Goal: Task Accomplishment & Management: Manage account settings

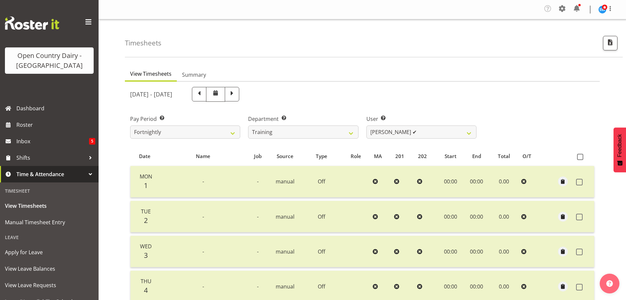
select select "763"
select select "11704"
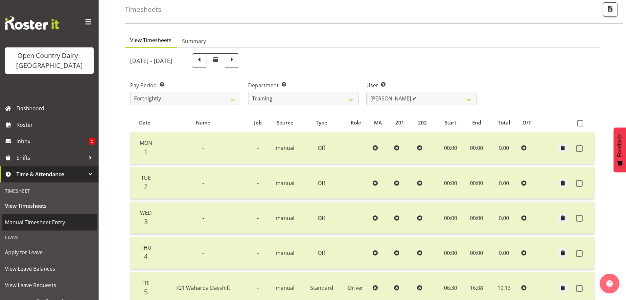
scroll to position [34, 0]
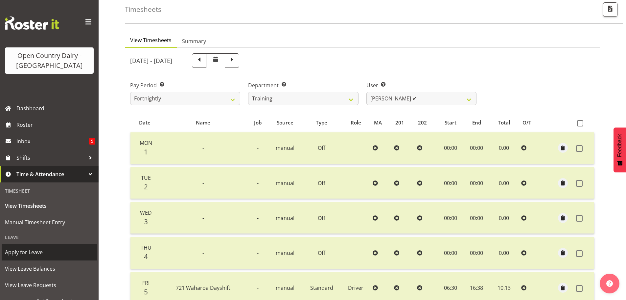
click at [36, 251] on span "Apply for Leave" at bounding box center [49, 252] width 89 height 10
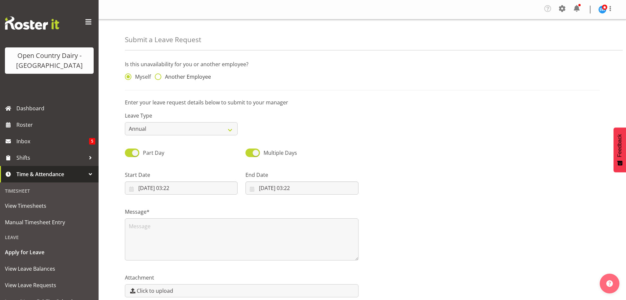
click at [160, 76] on span at bounding box center [158, 76] width 7 height 7
click at [159, 76] on input "Another Employee" at bounding box center [157, 77] width 4 height 4
radio input "true"
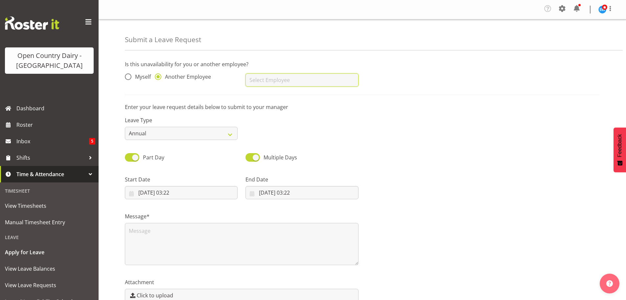
click at [260, 76] on input "text" at bounding box center [302, 79] width 113 height 13
click at [268, 98] on span "Jasdeep Singh" at bounding box center [271, 96] width 41 height 7
type input "Jasdeep Singh"
click at [232, 133] on select "Annual Sick Leave Without Pay Bereavement Domestic Violence Parental Jury Servi…" at bounding box center [181, 133] width 113 height 13
select select "Sick"
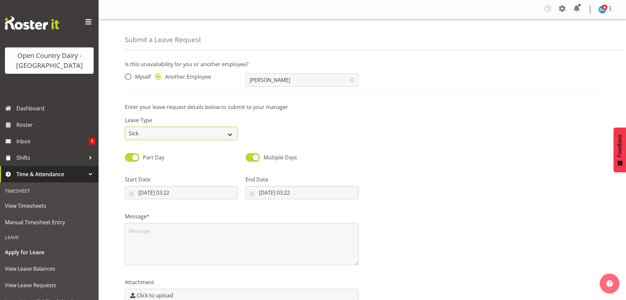
click at [125, 127] on select "Annual Sick Leave Without Pay Bereavement Domestic Violence Parental Jury Servi…" at bounding box center [181, 133] width 113 height 13
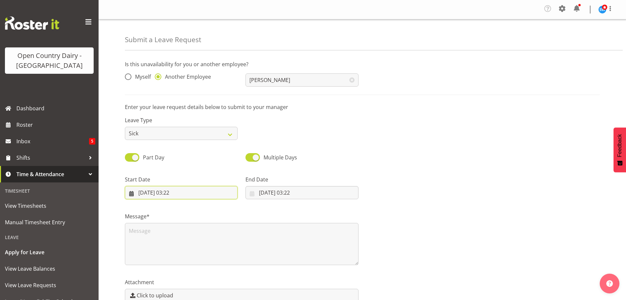
click at [169, 193] on input "09/09/2025, 03:22" at bounding box center [181, 192] width 113 height 13
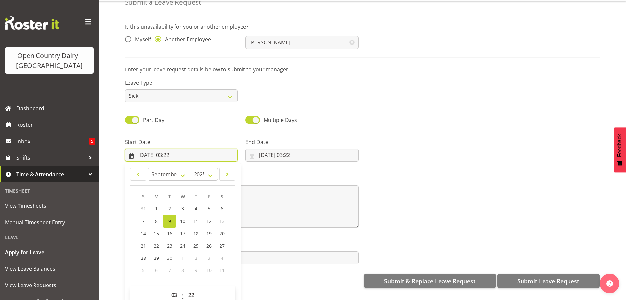
scroll to position [36, 0]
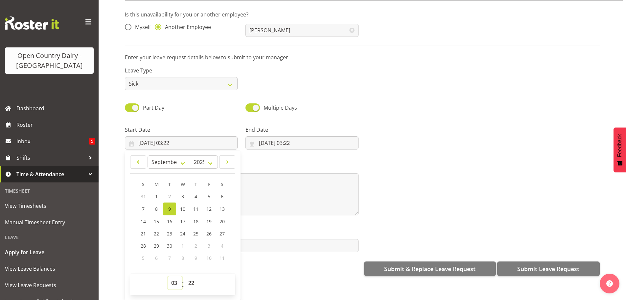
click at [173, 278] on select "00 01 02 03 04 05 06 07 08 09 10 11 12 13 14 15 16 17 18 19 20 21 22 23" at bounding box center [175, 282] width 15 height 13
select select "6"
click at [168, 276] on select "00 01 02 03 04 05 06 07 08 09 10 11 12 13 14 15 16 17 18 19 20 21 22 23" at bounding box center [175, 282] width 15 height 13
type input "09/09/2025, 06:22"
click at [189, 277] on select "00 01 02 03 04 05 06 07 08 09 10 11 12 13 14 15 16 17 18 19 20 21 22 23 24 25 2…" at bounding box center [192, 282] width 15 height 13
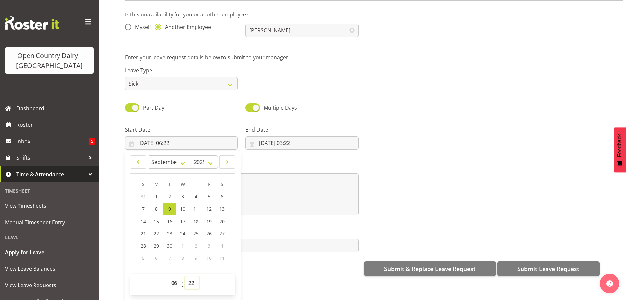
click at [192, 280] on select "00 01 02 03 04 05 06 07 08 09 10 11 12 13 14 15 16 17 18 19 20 21 22 23 24 25 2…" at bounding box center [192, 282] width 15 height 13
select select "30"
click at [185, 276] on select "00 01 02 03 04 05 06 07 08 09 10 11 12 13 14 15 16 17 18 19 20 21 22 23 24 25 2…" at bounding box center [192, 282] width 15 height 13
type input "09/09/2025, 06:30"
click at [281, 139] on input "09/09/2025, 03:22" at bounding box center [302, 142] width 113 height 13
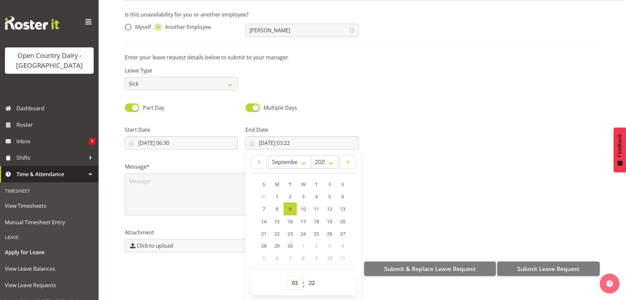
click at [293, 278] on select "00 01 02 03 04 05 06 07 08 09 10 11 12 13 14 15 16 17 18 19 20 21 22 23" at bounding box center [295, 282] width 15 height 13
select select "16"
click at [288, 276] on select "00 01 02 03 04 05 06 07 08 09 10 11 12 13 14 15 16 17 18 19 20 21 22 23" at bounding box center [295, 282] width 15 height 13
type input "09/09/2025, 16:22"
click at [312, 280] on select "00 01 02 03 04 05 06 07 08 09 10 11 12 13 14 15 16 17 18 19 20 21 22 23 24 25 2…" at bounding box center [312, 282] width 15 height 13
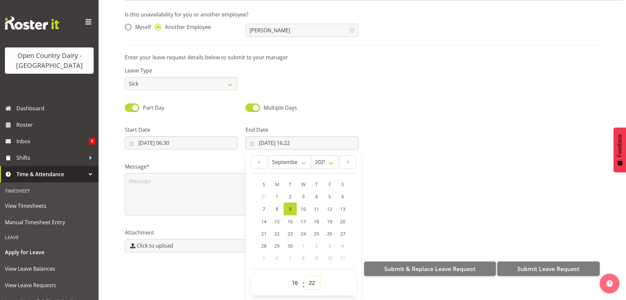
select select "0"
click at [305, 276] on select "00 01 02 03 04 05 06 07 08 09 10 11 12 13 14 15 16 17 18 19 20 21 22 23 24 25 2…" at bounding box center [312, 282] width 15 height 13
type input "09/09/2025, 16:00"
click at [379, 116] on div at bounding box center [484, 134] width 242 height 37
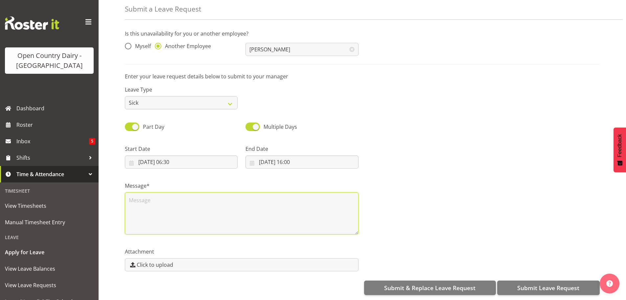
click at [137, 192] on textarea at bounding box center [242, 213] width 234 height 42
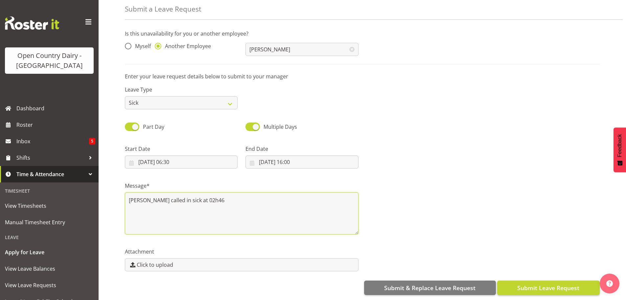
type textarea "Jasdeep called in sick at 02h46"
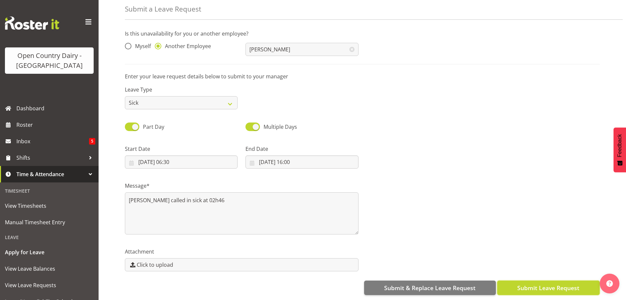
click at [536, 283] on span "Submit Leave Request" at bounding box center [549, 287] width 62 height 9
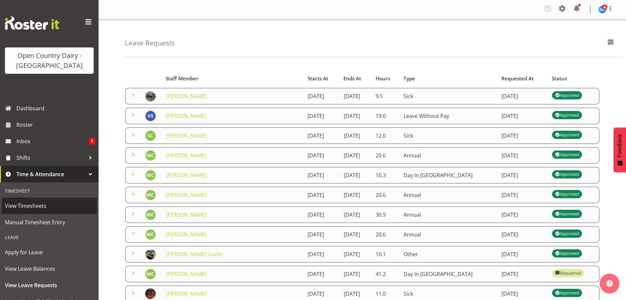
click at [26, 204] on span "View Timesheets" at bounding box center [49, 206] width 89 height 10
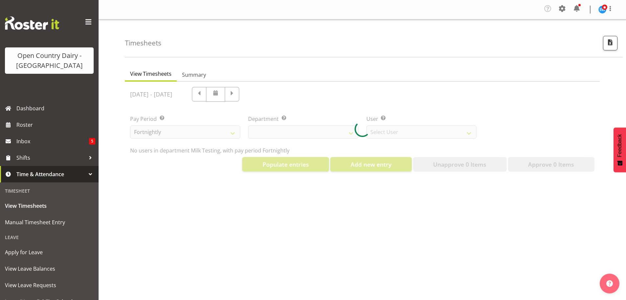
select select "733"
select select "7414"
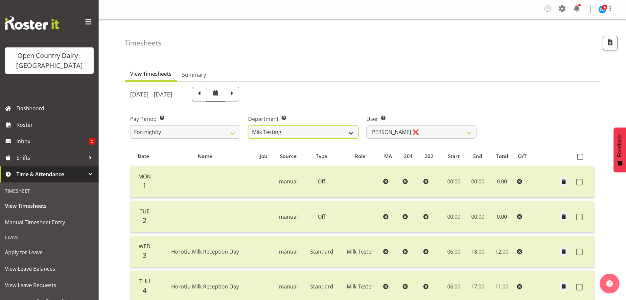
click at [352, 133] on select "701 702 703 704 705 706 707 708 709 710 711 712 713 714 715 716 717 718 719 720" at bounding box center [303, 131] width 110 height 13
select select "832"
click at [248, 125] on select "701 702 703 704 705 706 707 708 709 710 711 712 713 714 715 716 717 718 719 720" at bounding box center [303, 131] width 110 height 13
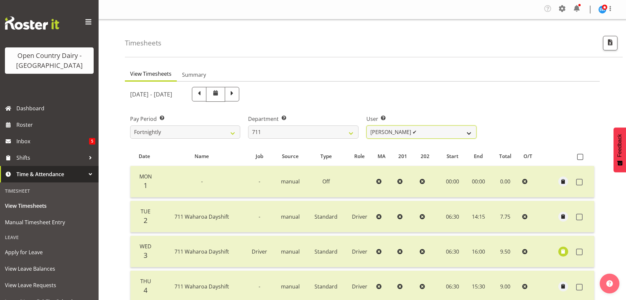
click at [469, 133] on select "Baz Morgan ✔ Gerard Cavanagh ✔ Tyrone Lawry ✔" at bounding box center [422, 131] width 110 height 13
select select "10409"
click at [367, 125] on select "Baz Morgan ✔ Gerard Cavanagh ✔ Tyrone Lawry ✔" at bounding box center [422, 131] width 110 height 13
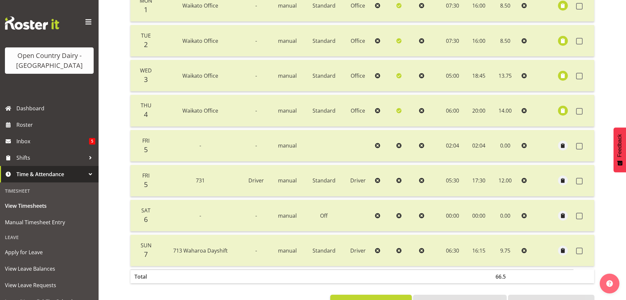
scroll to position [132, 0]
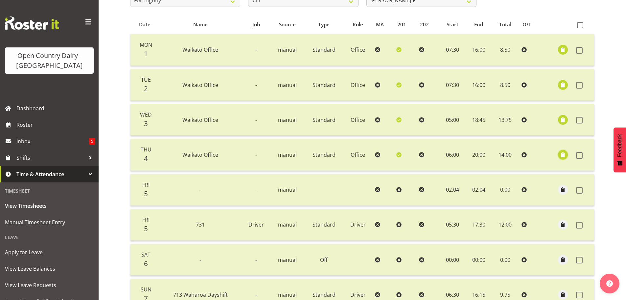
click at [563, 155] on span "button" at bounding box center [564, 155] width 8 height 8
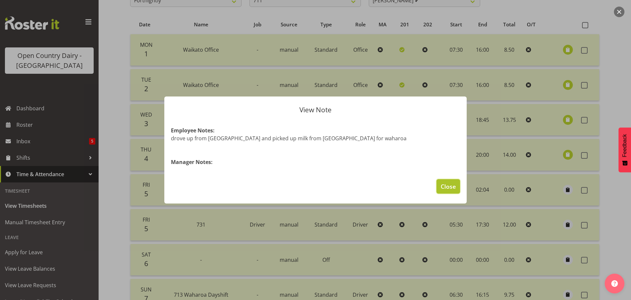
click at [446, 189] on span "Close" at bounding box center [448, 186] width 15 height 9
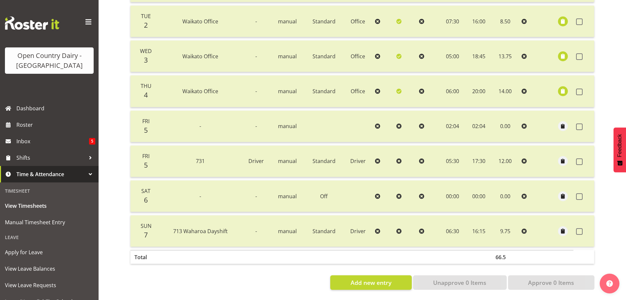
scroll to position [200, 0]
click at [578, 228] on span at bounding box center [579, 231] width 7 height 7
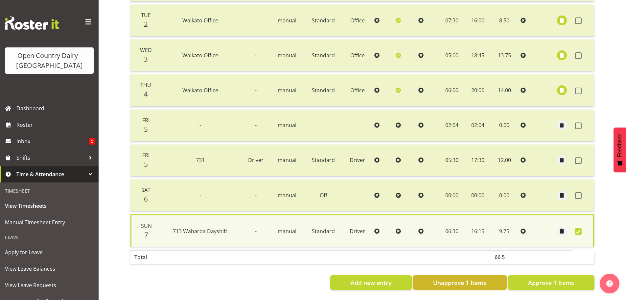
click at [476, 279] on span "Unapprove 1 Items" at bounding box center [459, 282] width 53 height 9
checkbox input "false"
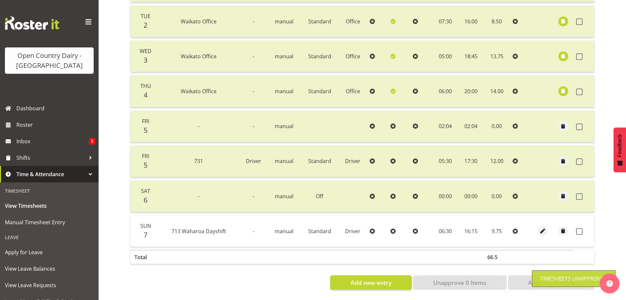
click at [393, 228] on icon at bounding box center [393, 230] width 5 height 5
click at [391, 228] on icon at bounding box center [393, 230] width 5 height 5
click at [545, 227] on span "button" at bounding box center [543, 231] width 8 height 8
select select "Standard"
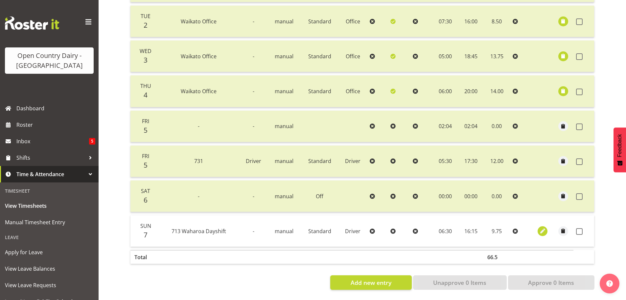
select select "716"
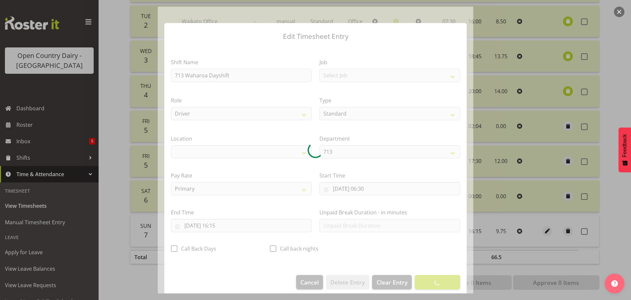
select select "1054"
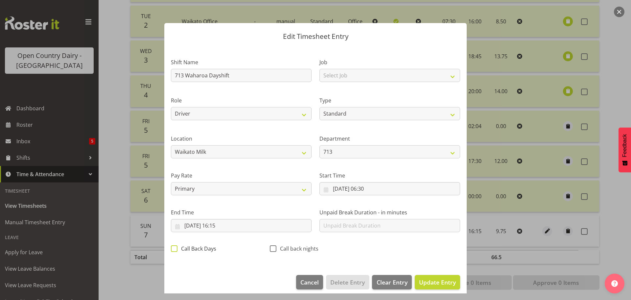
click at [175, 248] on span at bounding box center [174, 248] width 7 height 7
click at [175, 248] on input "Call Back Days" at bounding box center [173, 248] width 4 height 4
checkbox input "true"
click at [425, 280] on span "Update Entry" at bounding box center [437, 282] width 37 height 8
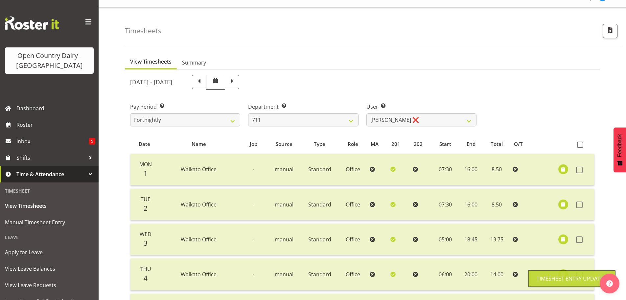
scroll to position [3, 0]
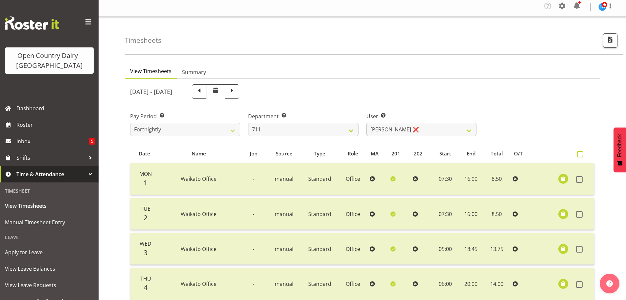
click at [579, 154] on span at bounding box center [580, 154] width 6 height 6
click at [579, 154] on input "checkbox" at bounding box center [579, 154] width 4 height 4
checkbox input "true"
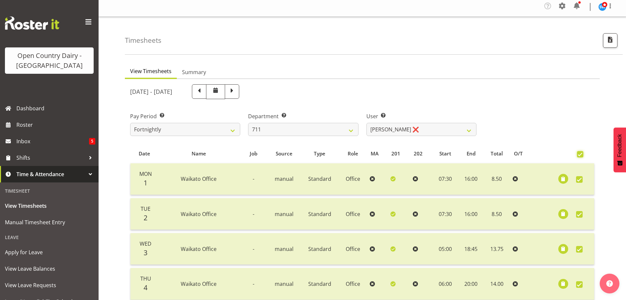
checkbox input "true"
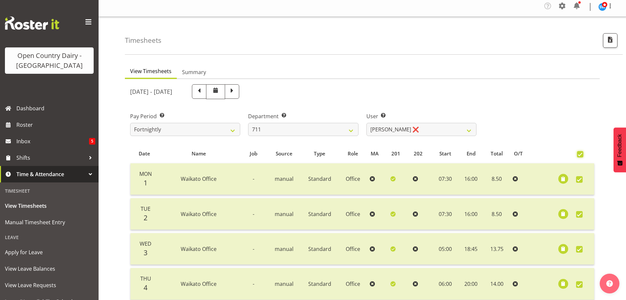
checkbox input "true"
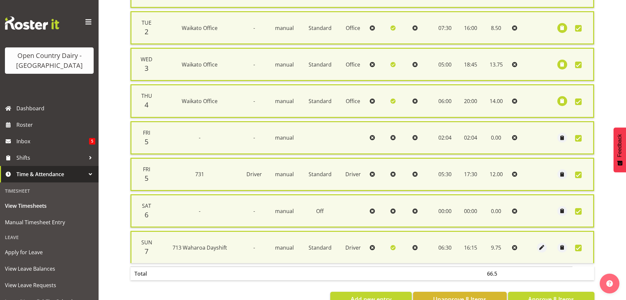
scroll to position [212, 0]
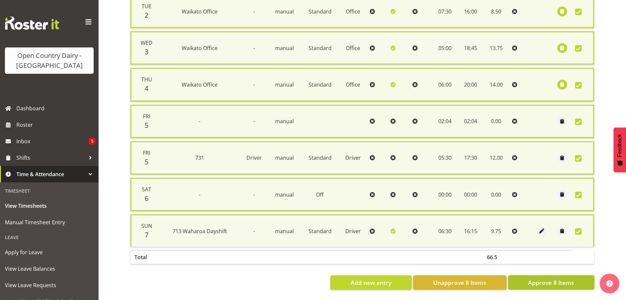
click at [546, 278] on span "Approve 8 Items" at bounding box center [551, 282] width 46 height 9
checkbox input "false"
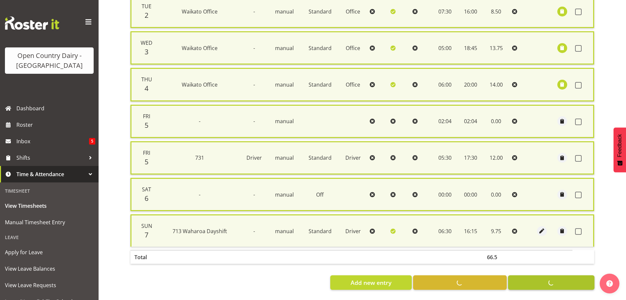
checkbox input "false"
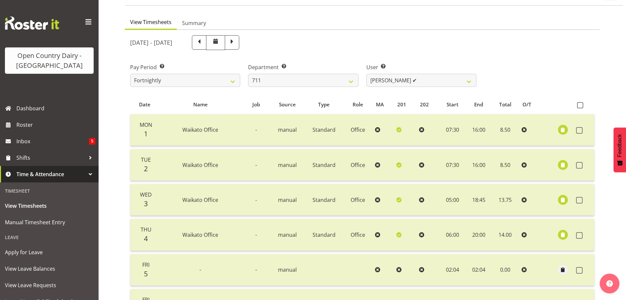
scroll to position [36, 0]
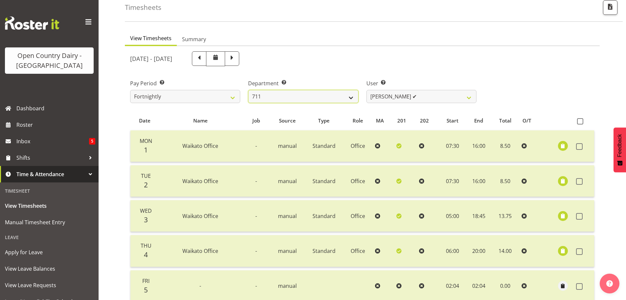
click at [348, 98] on select "701 702 703 704 705 706 707 708 709 710 711 712 713 714 715 716 717 718 719 720" at bounding box center [303, 96] width 110 height 13
select select "756"
click at [248, 90] on select "701 702 703 704 705 706 707 708 709 710 711 712 713 714 715 716 717 718 719 720" at bounding box center [303, 96] width 110 height 13
select select "8163"
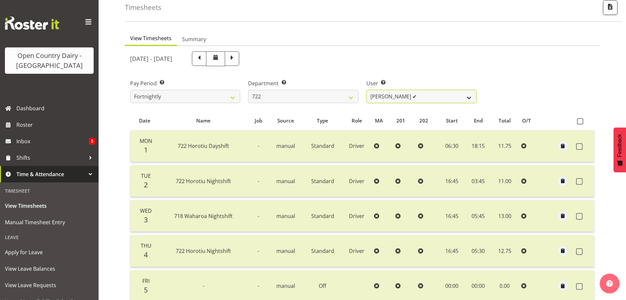
click at [469, 99] on select "Andy Webb ✔ Darren Hatcher ✔ Gurpreet Singh ✔" at bounding box center [422, 96] width 110 height 13
click at [236, 58] on span at bounding box center [232, 58] width 9 height 9
select select
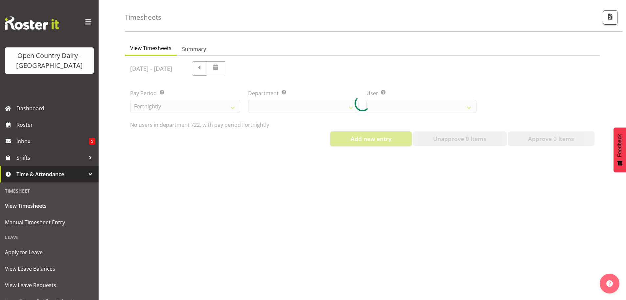
select select "756"
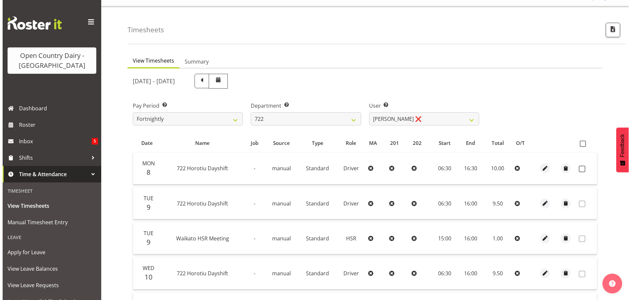
scroll to position [3, 0]
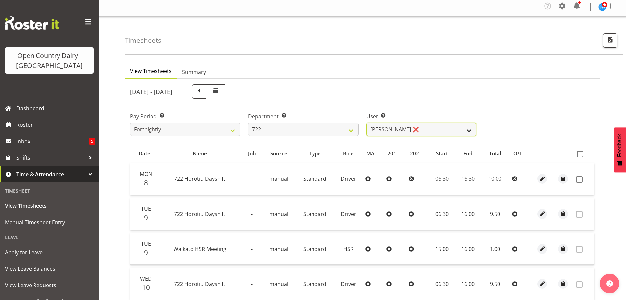
click at [472, 130] on select "Andy Webb ❌ Darren Hatcher ❌ Gurpreet Singh ❌" at bounding box center [422, 129] width 110 height 13
select select "8175"
click at [367, 123] on select "Andy Webb ❌ Darren Hatcher ❌ Gurpreet Singh ❌" at bounding box center [422, 129] width 110 height 13
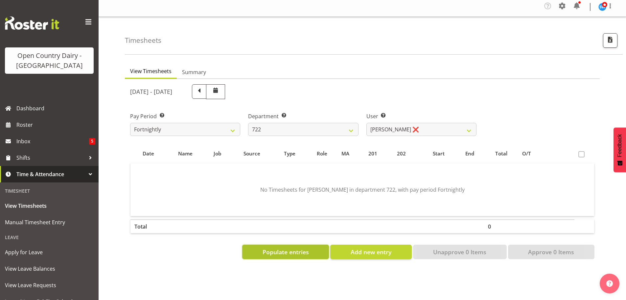
click at [294, 247] on button "Populate entries" at bounding box center [285, 251] width 87 height 14
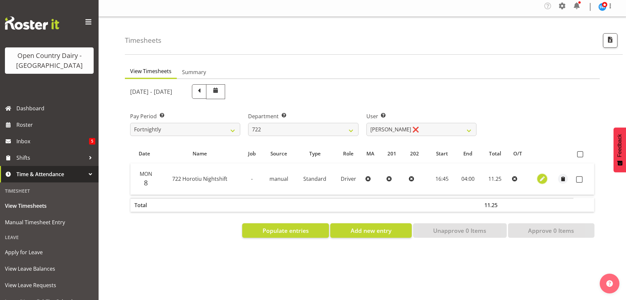
click at [543, 179] on span "button" at bounding box center [543, 179] width 8 height 8
select select "Standard"
select select "8"
select select "2025"
select select "16"
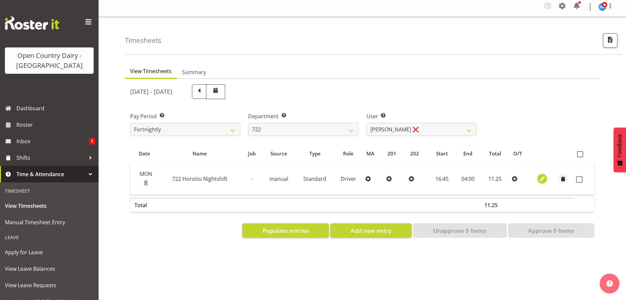
select select "45"
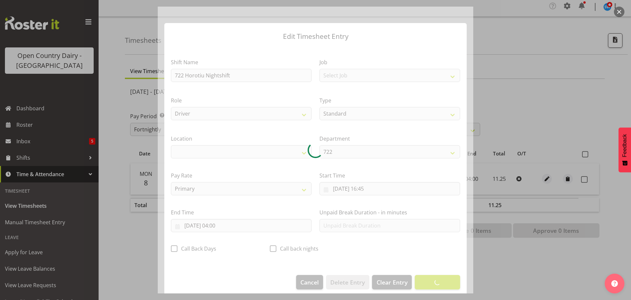
select select "1054"
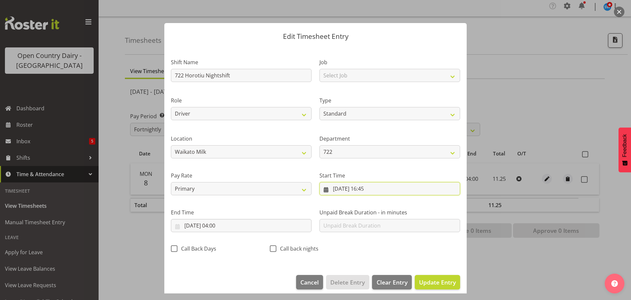
click at [369, 188] on input "08/09/2025, 16:45" at bounding box center [390, 188] width 141 height 13
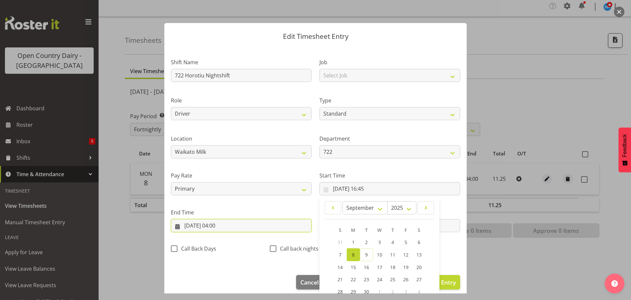
click at [214, 226] on input "09/09/2025, 04:00" at bounding box center [241, 225] width 141 height 13
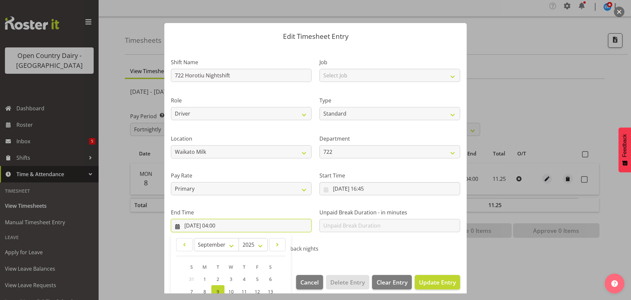
scroll to position [89, 0]
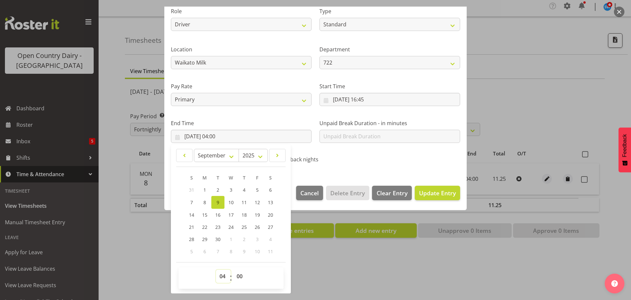
click at [225, 277] on select "00 01 02 03 04 05 06 07 08 09 10 11 12 13 14 15 16 17 18 19 20 21 22 23" at bounding box center [223, 275] width 15 height 13
select select "3"
click at [216, 269] on select "00 01 02 03 04 05 06 07 08 09 10 11 12 13 14 15 16 17 18 19 20 21 22 23" at bounding box center [223, 275] width 15 height 13
type input "09/09/2025, 03:00"
click at [237, 275] on select "00 01 02 03 04 05 06 07 08 09 10 11 12 13 14 15 16 17 18 19 20 21 22 23 24 25 2…" at bounding box center [240, 275] width 15 height 13
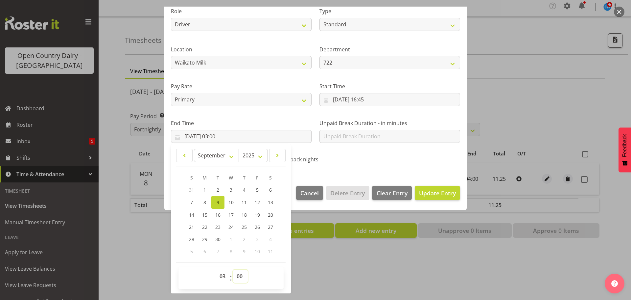
select select "45"
click at [233, 269] on select "00 01 02 03 04 05 06 07 08 09 10 11 12 13 14 15 16 17 18 19 20 21 22 23 24 25 2…" at bounding box center [240, 275] width 15 height 13
type input "09/09/2025, 03:45"
click at [430, 189] on span "Update Entry" at bounding box center [437, 193] width 37 height 8
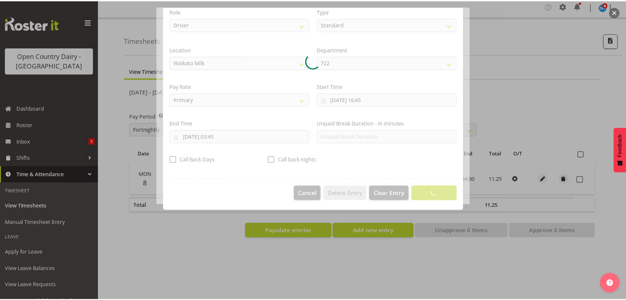
scroll to position [6, 0]
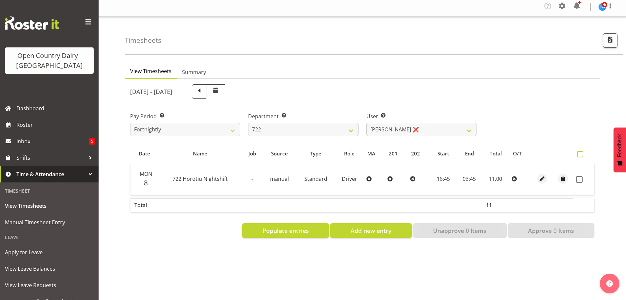
click at [580, 154] on span at bounding box center [580, 154] width 6 height 6
click at [580, 154] on input "checkbox" at bounding box center [579, 154] width 4 height 4
checkbox input "true"
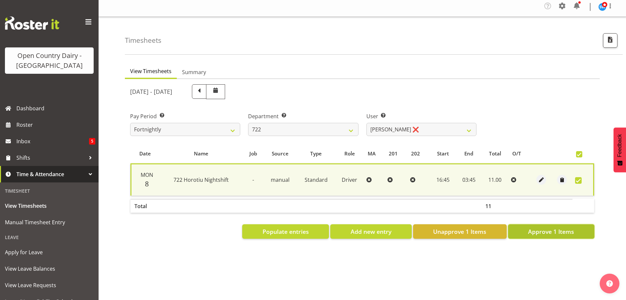
click at [554, 235] on span "Approve 1 Items" at bounding box center [551, 231] width 46 height 9
checkbox input "false"
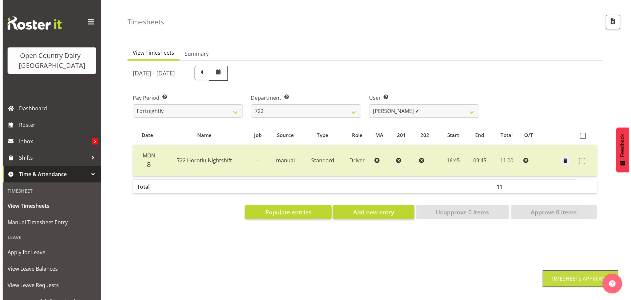
scroll to position [31, 0]
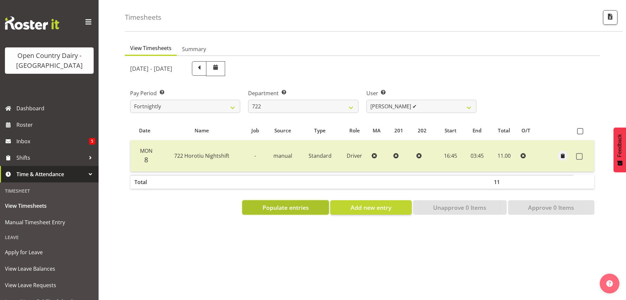
click at [284, 205] on span "Populate entries" at bounding box center [286, 207] width 46 height 9
click at [352, 102] on select "701 702 703 704 705 706 707 708 709 710 711 712 713 714 715 716 717 718 719 720" at bounding box center [303, 106] width 110 height 13
select select "735"
click at [248, 100] on select "701 702 703 704 705 706 707 708 709 710 711 712 713 714 715 716 717 718 719 720" at bounding box center [303, 106] width 110 height 13
select select "10056"
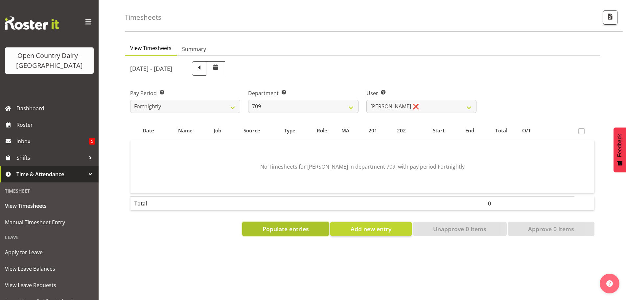
click at [285, 224] on span "Populate entries" at bounding box center [286, 228] width 46 height 9
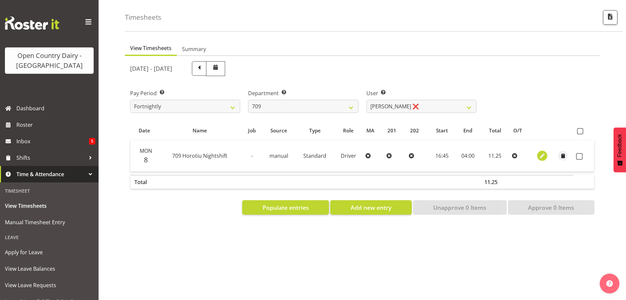
click at [545, 153] on span "button" at bounding box center [543, 156] width 8 height 8
select select "Standard"
select select "8"
select select "2025"
select select "4"
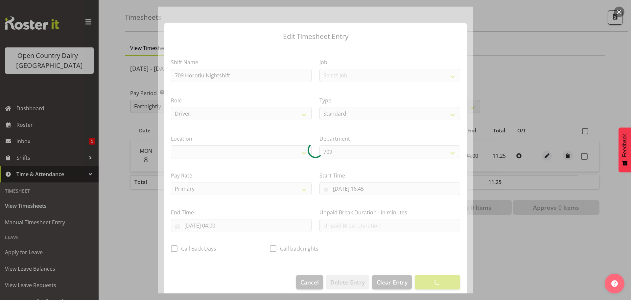
select select "1054"
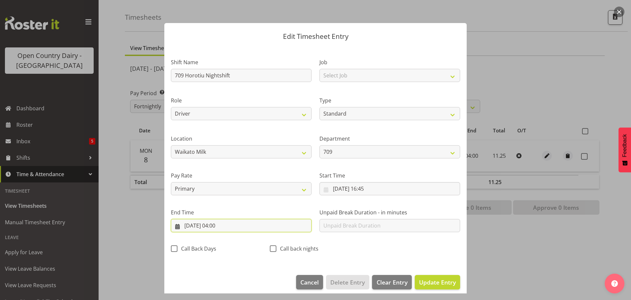
click at [225, 225] on input "09/09/2025, 04:00" at bounding box center [241, 225] width 141 height 13
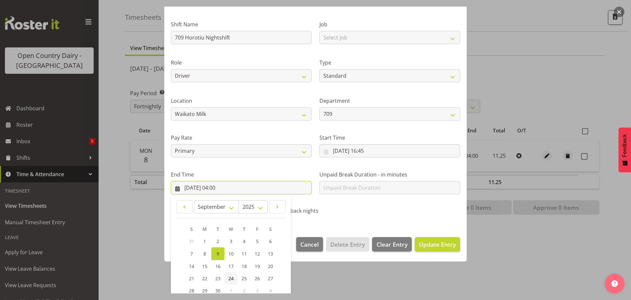
scroll to position [89, 0]
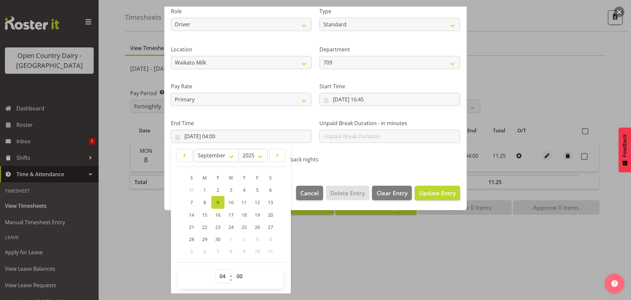
click at [225, 277] on select "00 01 02 03 04 05 06 07 08 09 10 11 12 13 14 15 16 17 18 19 20 21 22 23" at bounding box center [223, 275] width 15 height 13
select select "3"
click at [216, 269] on select "00 01 02 03 04 05 06 07 08 09 10 11 12 13 14 15 16 17 18 19 20 21 22 23" at bounding box center [223, 275] width 15 height 13
type input "09/09/2025, 03:00"
click at [240, 276] on select "00 01 02 03 04 05 06 07 08 09 10 11 12 13 14 15 16 17 18 19 20 21 22 23 24 25 2…" at bounding box center [240, 275] width 15 height 13
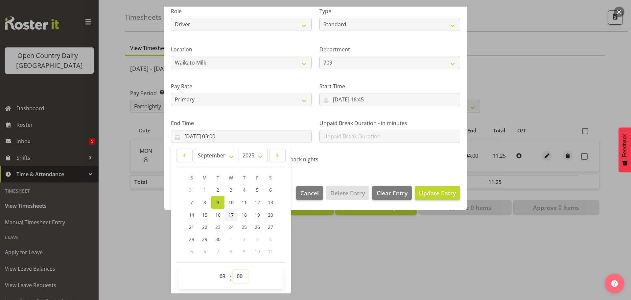
select select "45"
click at [233, 269] on select "00 01 02 03 04 05 06 07 08 09 10 11 12 13 14 15 16 17 18 19 20 21 22 23 24 25 2…" at bounding box center [240, 275] width 15 height 13
type input "09/09/2025, 03:45"
click at [430, 195] on span "Update Entry" at bounding box center [437, 193] width 37 height 8
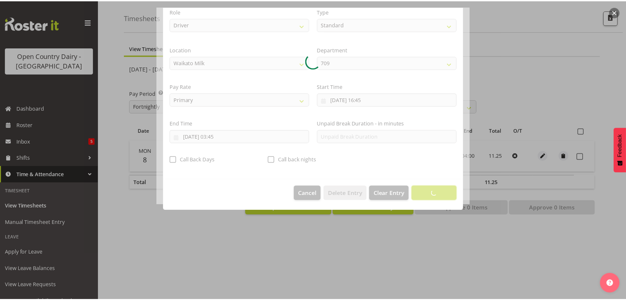
scroll to position [6, 0]
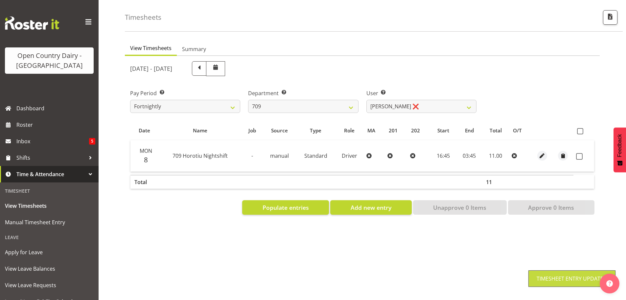
drag, startPoint x: 581, startPoint y: 151, endPoint x: 578, endPoint y: 184, distance: 33.3
click at [581, 153] on span at bounding box center [579, 156] width 7 height 7
checkbox input "true"
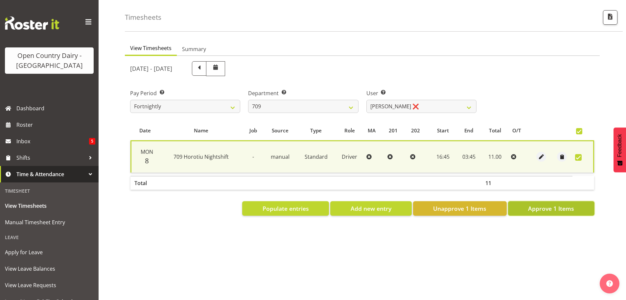
click at [559, 205] on span "Approve 1 Items" at bounding box center [551, 208] width 46 height 9
checkbox input "false"
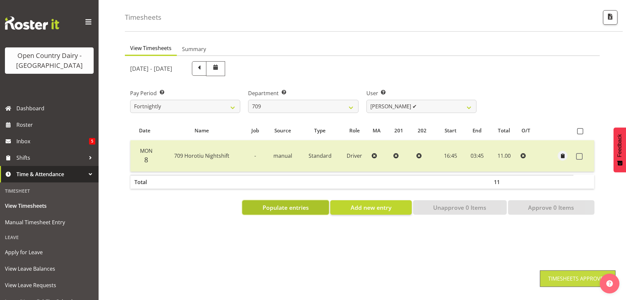
click at [293, 203] on span "Populate entries" at bounding box center [286, 207] width 46 height 9
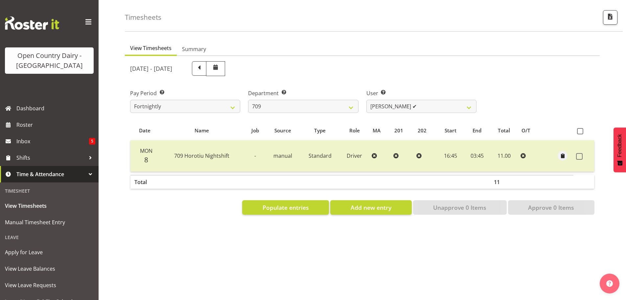
drag, startPoint x: 363, startPoint y: 44, endPoint x: 359, endPoint y: 44, distance: 3.9
click at [363, 44] on ul "View Timesheets Summary" at bounding box center [362, 48] width 475 height 14
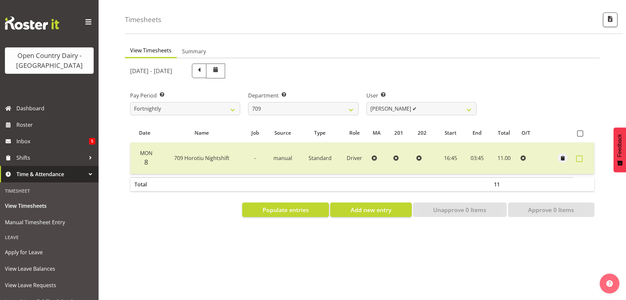
click at [578, 158] on span at bounding box center [579, 158] width 7 height 7
checkbox input "true"
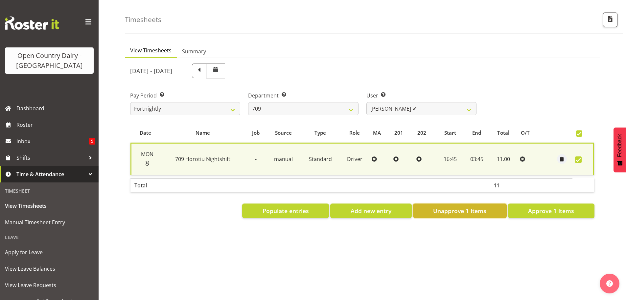
click at [462, 210] on span "Unapprove 1 Items" at bounding box center [459, 210] width 53 height 9
checkbox input "false"
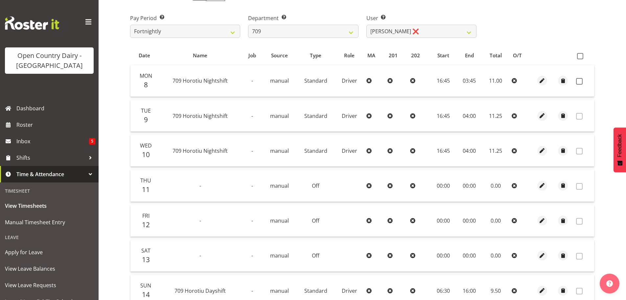
scroll to position [99, 0]
click at [582, 83] on span at bounding box center [579, 82] width 7 height 7
checkbox input "true"
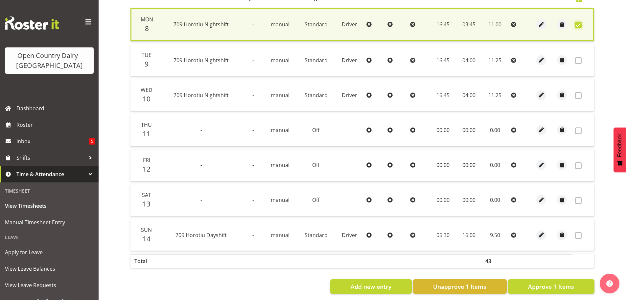
scroll to position [167, 0]
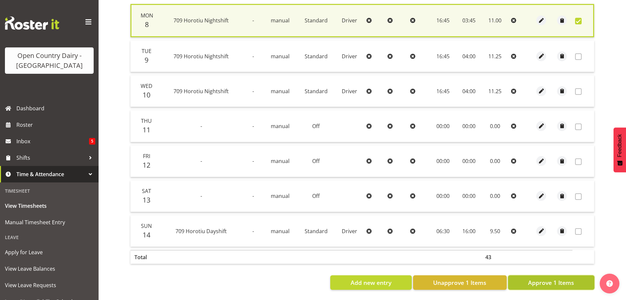
click at [568, 278] on span "Approve 1 Items" at bounding box center [551, 282] width 46 height 9
checkbox input "false"
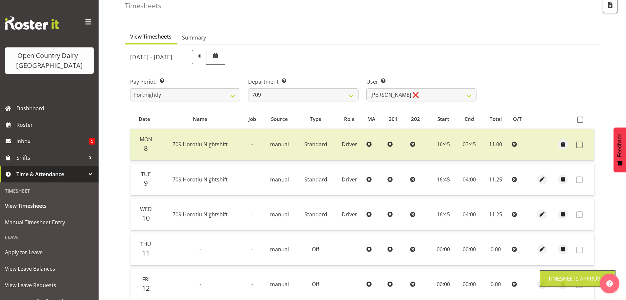
scroll to position [34, 0]
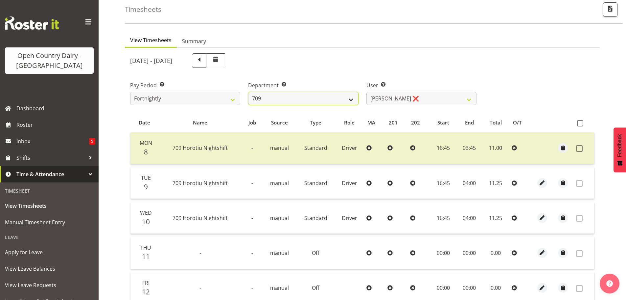
click at [353, 98] on select "701 702 703 704 705 706 707 708 709 710 711 712 713 714 715 716 717 718 719 720" at bounding box center [303, 98] width 110 height 13
select select "875"
click at [248, 92] on select "701 702 703 704 705 706 707 708 709 710 711 712 713 714 715 716 717 718 719 720" at bounding box center [303, 98] width 110 height 13
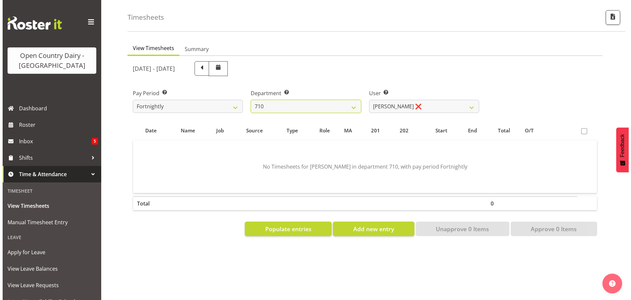
scroll to position [31, 0]
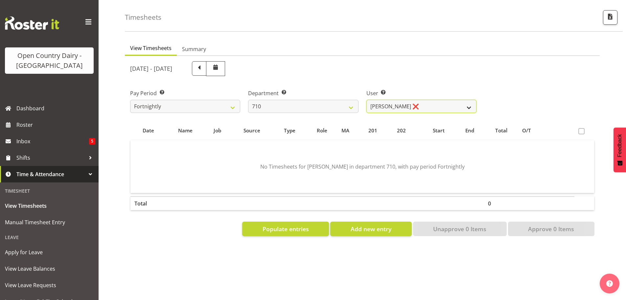
click at [470, 102] on select "Dean Chapman ❌ George Megchelse ❌ Kris Gambhir ❌ Richie Epere ❌" at bounding box center [422, 106] width 110 height 13
select select "10216"
click at [367, 100] on select "Dean Chapman ❌ George Megchelse ❌ Kris Gambhir ❌ Richie Epere ❌" at bounding box center [422, 106] width 110 height 13
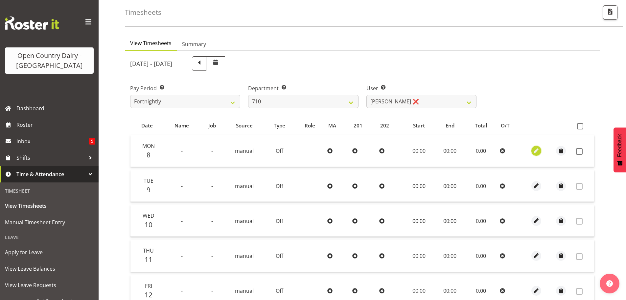
click at [537, 153] on span "button" at bounding box center [537, 151] width 8 height 8
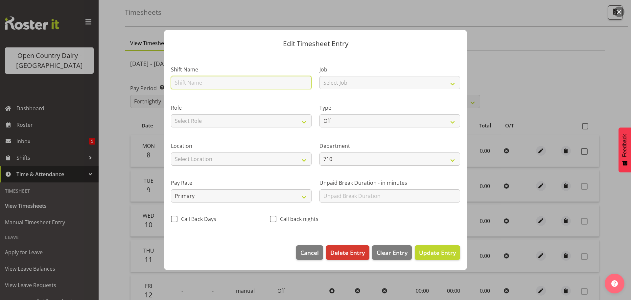
click at [220, 82] on input "text" at bounding box center [241, 82] width 141 height 13
type input "710 Horotiu Nightshift"
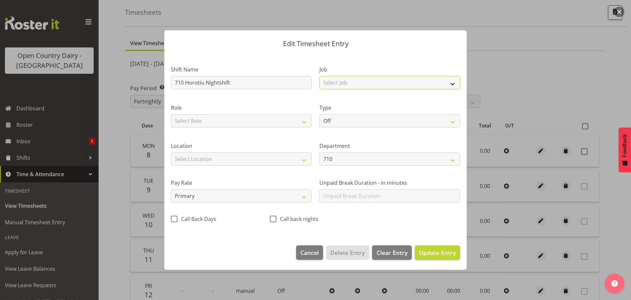
click at [451, 85] on select "Select Job Driver Driver supervisor Support" at bounding box center [390, 82] width 141 height 13
select select "9052"
click at [320, 76] on select "Select Job Driver Driver supervisor Support" at bounding box center [390, 82] width 141 height 13
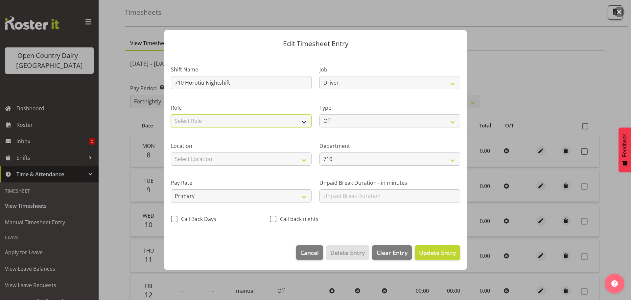
click at [303, 121] on select "Select Role Driver" at bounding box center [241, 120] width 141 height 13
select select "1166"
click at [171, 114] on select "Select Role Driver" at bounding box center [241, 120] width 141 height 13
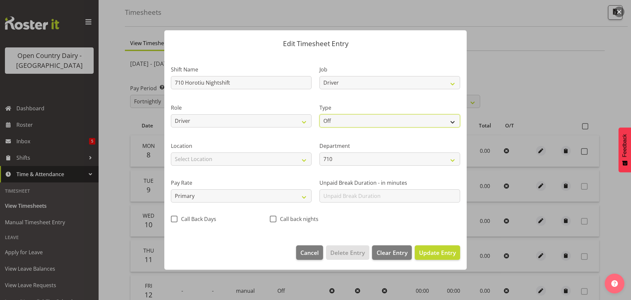
click at [453, 122] on select "Off Standard Public Holiday Public Holiday (Worked) Day In Lieu Annual Leave Si…" at bounding box center [390, 120] width 141 height 13
select select "Standard"
click at [320, 114] on select "Off Standard Public Holiday Public Holiday (Worked) Day In Lieu Annual Leave Si…" at bounding box center [390, 120] width 141 height 13
select select "8"
select select "2025"
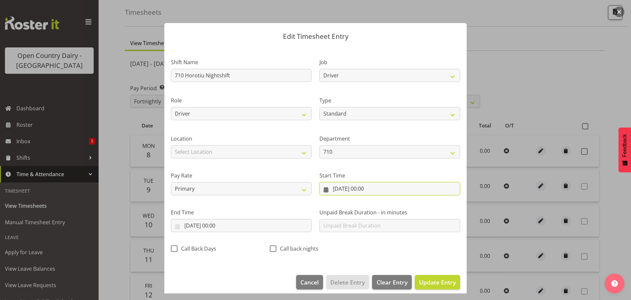
click at [358, 187] on input "08/09/2025, 00:00" at bounding box center [390, 188] width 141 height 13
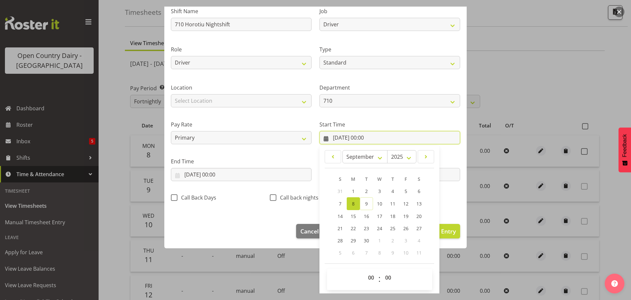
scroll to position [52, 0]
click at [368, 277] on select "00 01 02 03 04 05 06 07 08 09 10 11 12 13 14 15 16 17 18 19 20 21 22 23" at bounding box center [372, 275] width 15 height 13
select select "16"
click at [365, 269] on select "00 01 02 03 04 05 06 07 08 09 10 11 12 13 14 15 16 17 18 19 20 21 22 23" at bounding box center [372, 275] width 15 height 13
type input "08/09/2025, 16:00"
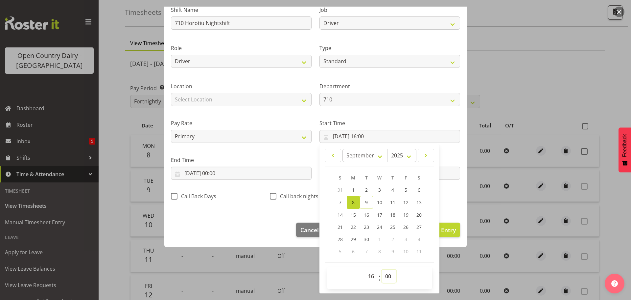
click at [385, 275] on select "00 01 02 03 04 05 06 07 08 09 10 11 12 13 14 15 16 17 18 19 20 21 22 23 24 25 2…" at bounding box center [389, 275] width 15 height 13
select select "45"
click at [382, 269] on select "00 01 02 03 04 05 06 07 08 09 10 11 12 13 14 15 16 17 18 19 20 21 22 23 24 25 2…" at bounding box center [389, 275] width 15 height 13
type input "08/09/2025, 16:45"
click at [218, 174] on input "08/09/2025, 00:00" at bounding box center [241, 172] width 141 height 13
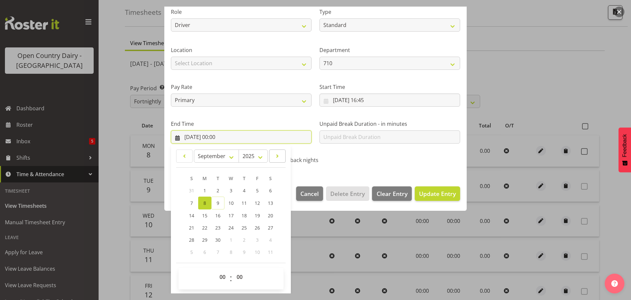
scroll to position [89, 0]
click at [216, 138] on input "08/09/2025, 00:00" at bounding box center [241, 136] width 141 height 13
click at [265, 115] on div "End Time 08/09/2025, 00:00 January February March April May June July August Se…" at bounding box center [241, 128] width 149 height 37
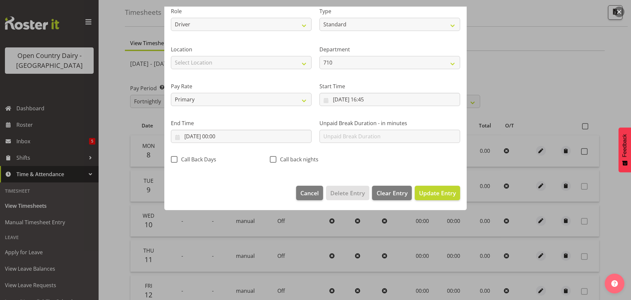
scroll to position [6, 0]
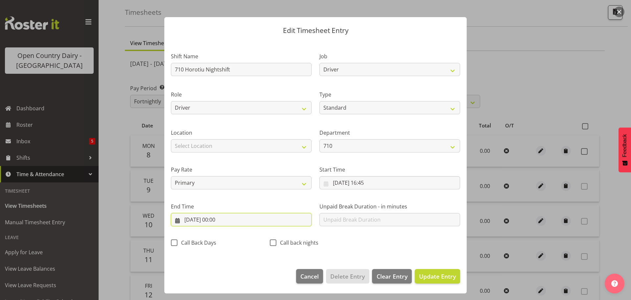
click at [209, 220] on input "08/09/2025, 00:00" at bounding box center [241, 219] width 141 height 13
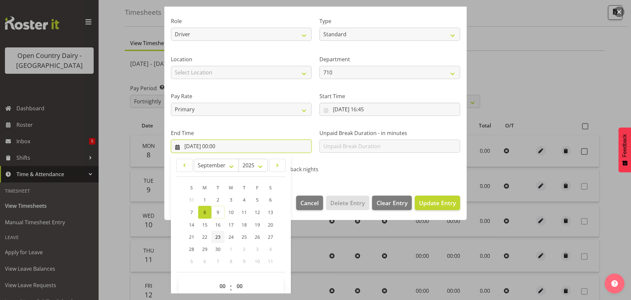
scroll to position [89, 0]
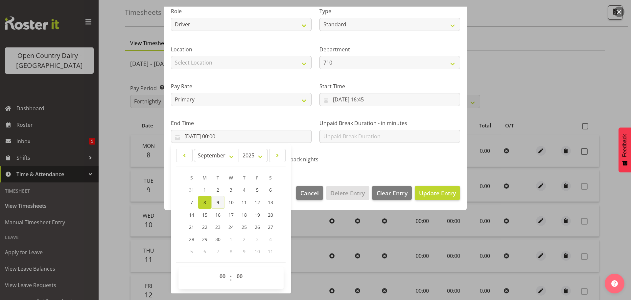
click at [215, 204] on link "9" at bounding box center [217, 202] width 13 height 13
type input "09/09/2025, 00:00"
click at [246, 115] on div "End Time 09/09/2025, 00:00 January February March April May June July August Se…" at bounding box center [241, 128] width 149 height 37
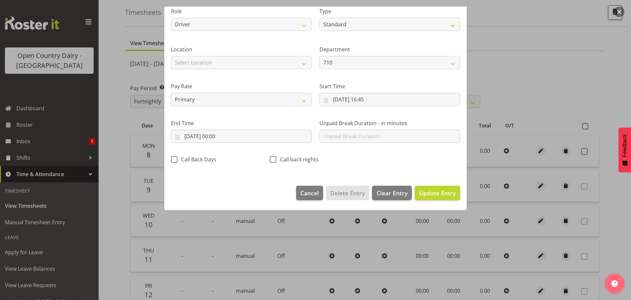
scroll to position [6, 0]
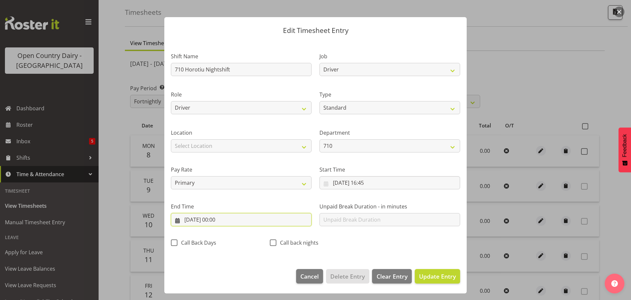
click at [218, 223] on input "09/09/2025, 00:00" at bounding box center [241, 219] width 141 height 13
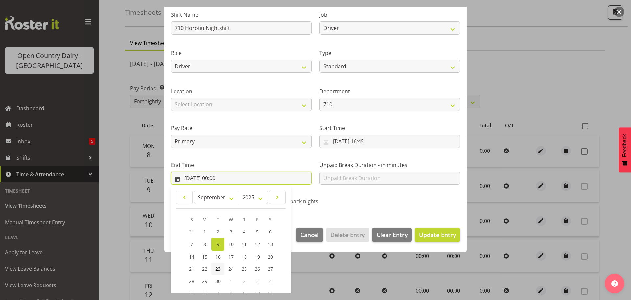
scroll to position [89, 0]
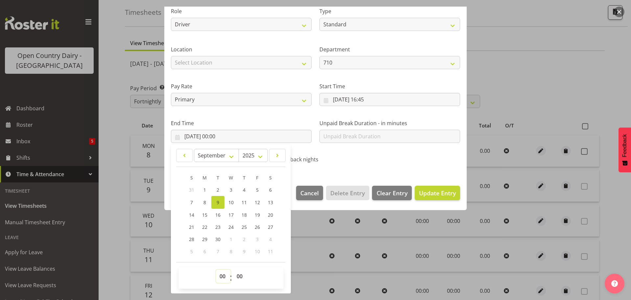
click at [222, 273] on select "00 01 02 03 04 05 06 07 08 09 10 11 12 13 14 15 16 17 18 19 20 21 22 23" at bounding box center [223, 275] width 15 height 13
select select "4"
click at [216, 269] on select "00 01 02 03 04 05 06 07 08 09 10 11 12 13 14 15 16 17 18 19 20 21 22 23" at bounding box center [223, 275] width 15 height 13
type input "09/09/2025, 04:00"
click at [426, 190] on span "Update Entry" at bounding box center [437, 193] width 37 height 8
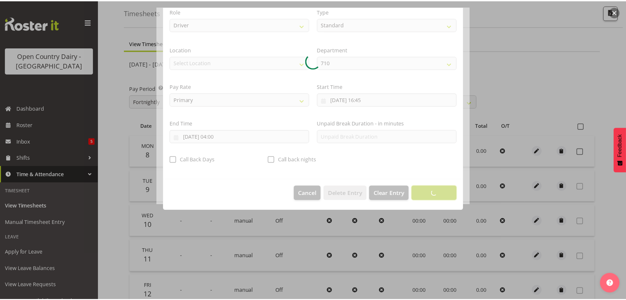
scroll to position [6, 0]
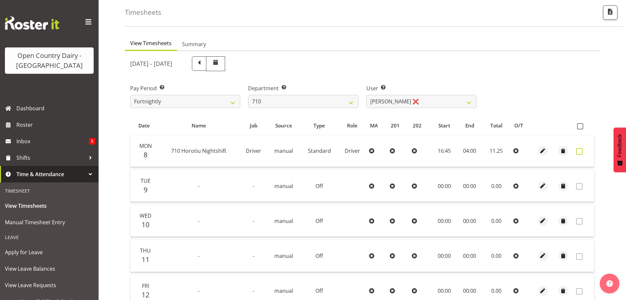
click at [580, 153] on span at bounding box center [579, 151] width 7 height 7
checkbox input "true"
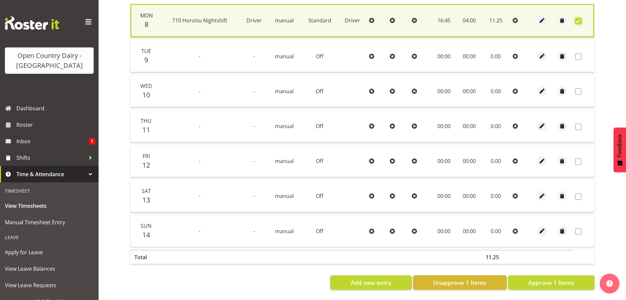
scroll to position [167, 0]
click at [546, 278] on span "Approve 1 Items" at bounding box center [551, 282] width 46 height 9
checkbox input "false"
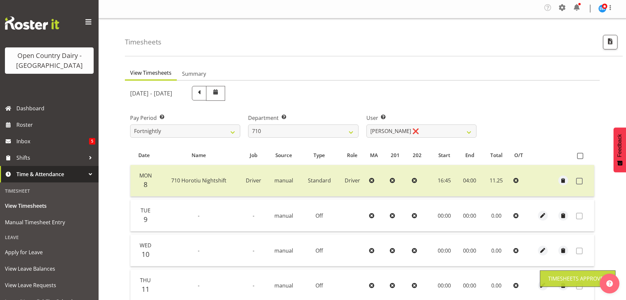
scroll to position [0, 0]
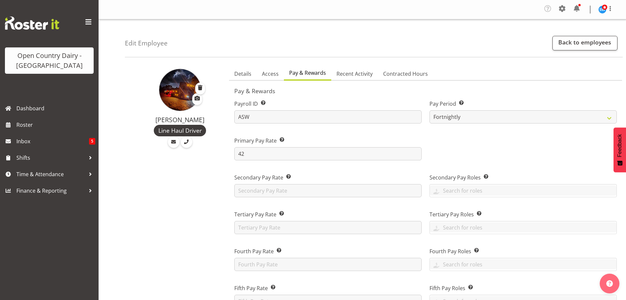
select select "manual"
select select "fixed"
select select "roster_fixed"
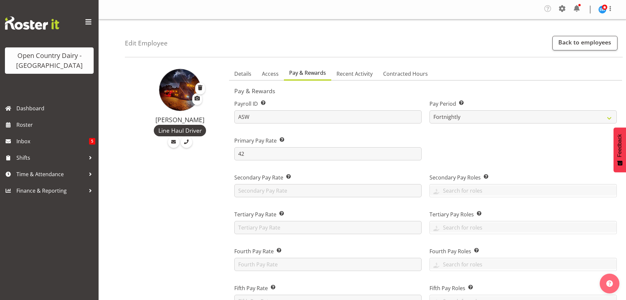
select select "day"
click at [26, 126] on span "Roster" at bounding box center [55, 125] width 79 height 10
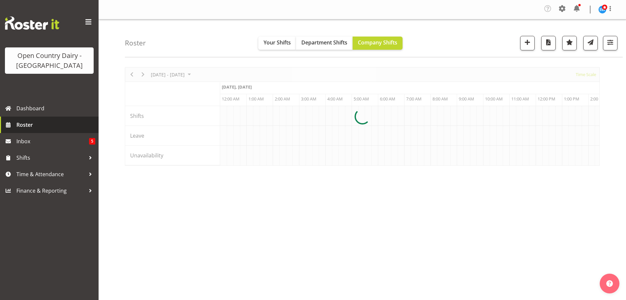
scroll to position [0, 631]
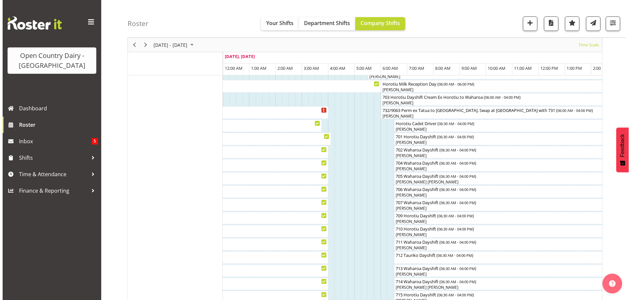
scroll to position [99, 0]
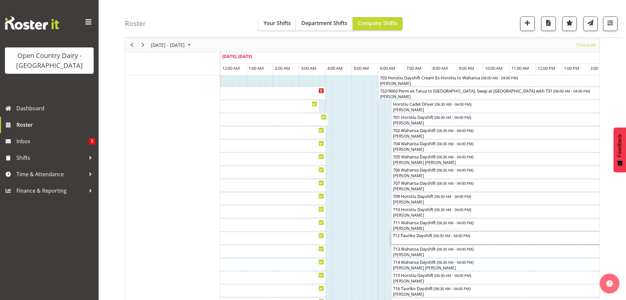
click at [408, 238] on div "712 Tauriko Dayshift ( 06:30 AM - 04:00 PM )" at bounding box center [516, 237] width 247 height 12
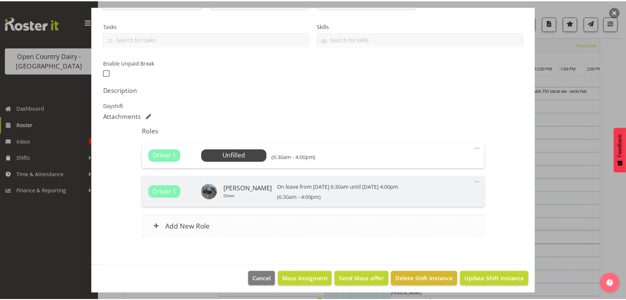
scroll to position [132, 0]
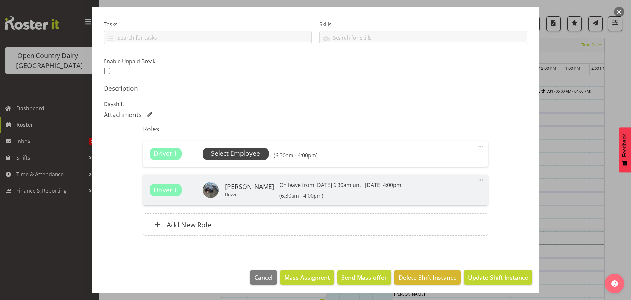
click at [241, 154] on span "Select Employee" at bounding box center [235, 154] width 49 height 10
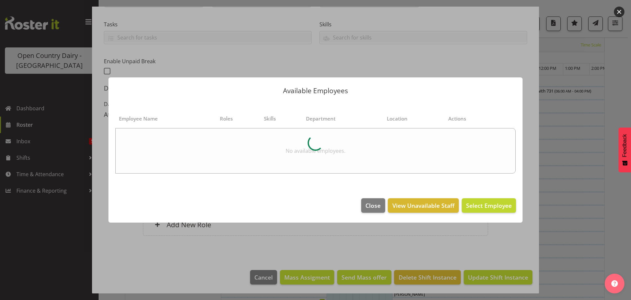
click at [303, 54] on div at bounding box center [315, 150] width 631 height 300
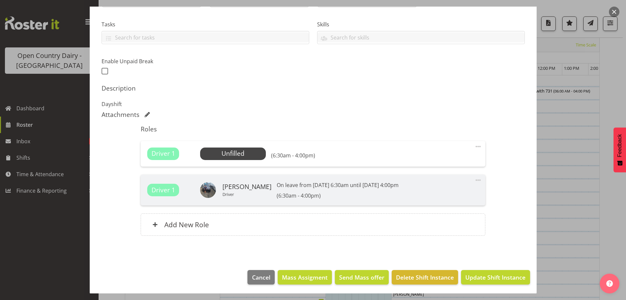
click at [66, 232] on div at bounding box center [313, 150] width 626 height 300
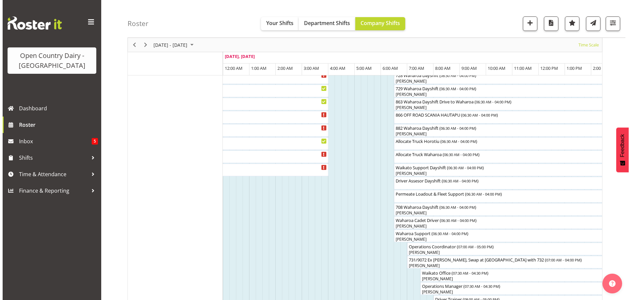
scroll to position [493, 0]
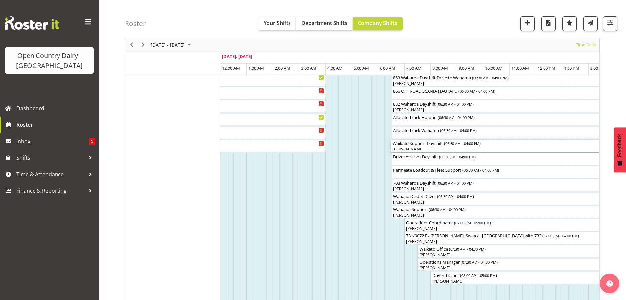
click at [408, 147] on div "[PERSON_NAME]" at bounding box center [516, 149] width 247 height 6
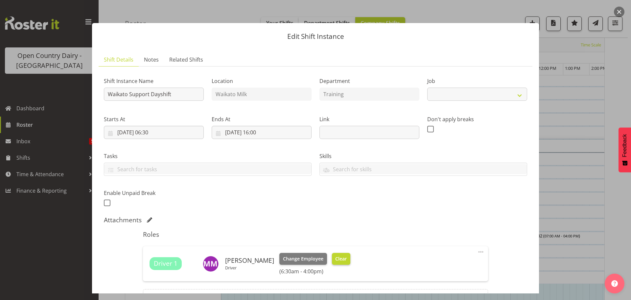
select select "9052"
click at [336, 255] on span "Clear" at bounding box center [341, 258] width 12 height 7
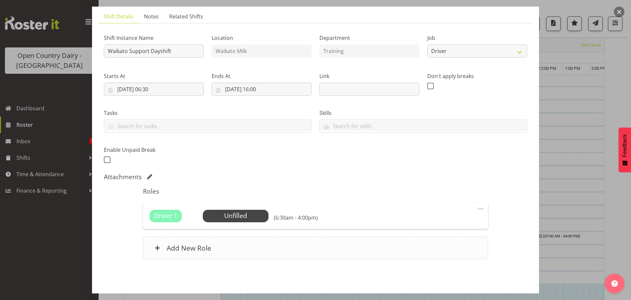
scroll to position [67, 0]
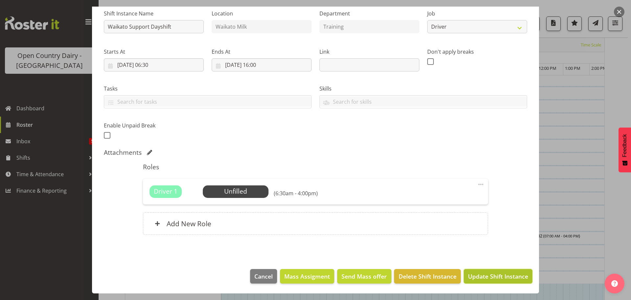
click at [488, 274] on span "Update Shift Instance" at bounding box center [498, 276] width 60 height 9
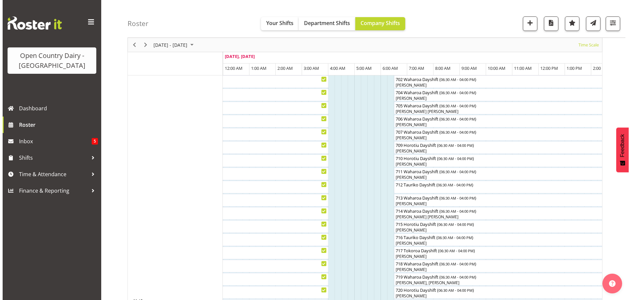
scroll to position [157, 0]
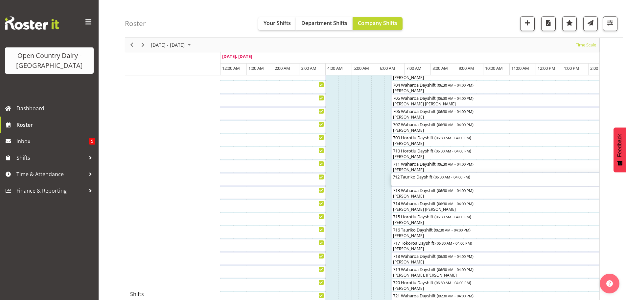
click at [407, 179] on div "712 Tauriko Dayshift ( 06:30 AM - 04:00 PM )" at bounding box center [516, 176] width 247 height 7
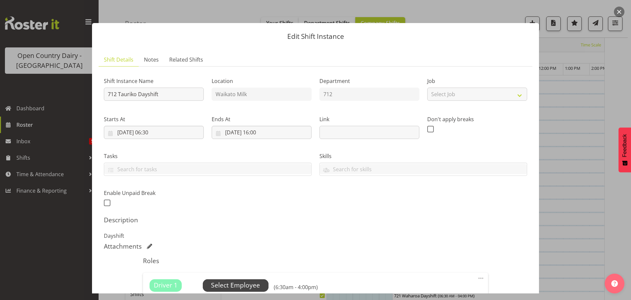
click at [257, 281] on span "Select Employee" at bounding box center [235, 285] width 49 height 10
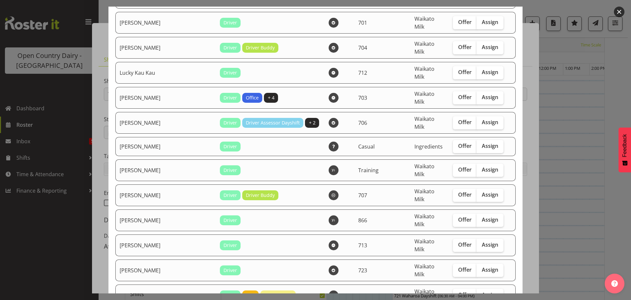
scroll to position [723, 0]
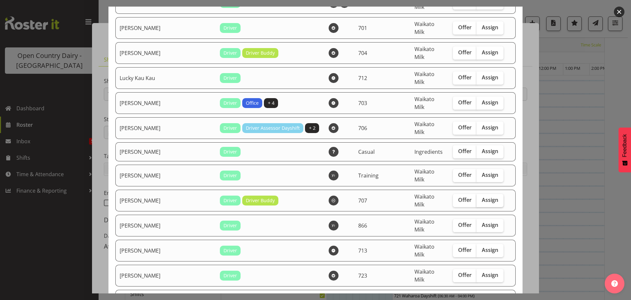
click at [482, 196] on span "Assign" at bounding box center [490, 199] width 16 height 7
click at [477, 198] on input "Assign" at bounding box center [479, 200] width 4 height 4
checkbox input "true"
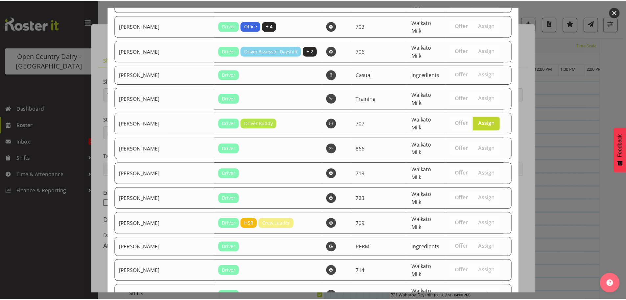
scroll to position [833, 0]
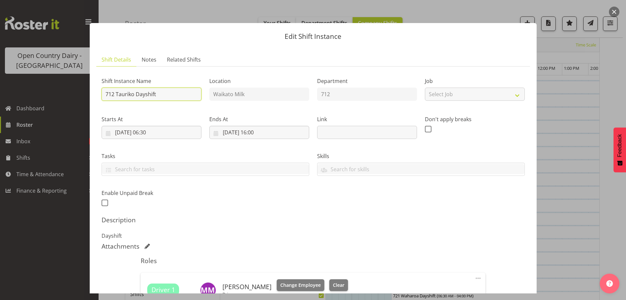
click at [163, 96] on input "712 Tauriko Dayshift" at bounding box center [152, 93] width 100 height 13
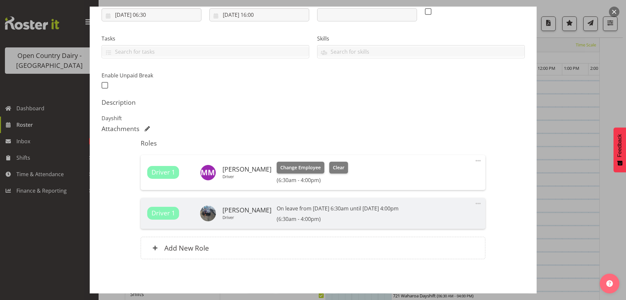
scroll to position [142, 0]
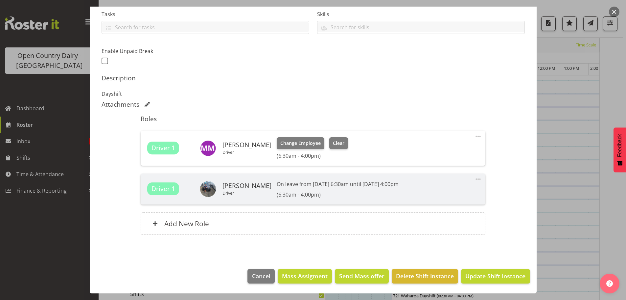
type input "712 Tauriko Dayshift - Drive from Waharoa"
click at [474, 275] on span "Update Shift Instance" at bounding box center [496, 275] width 60 height 9
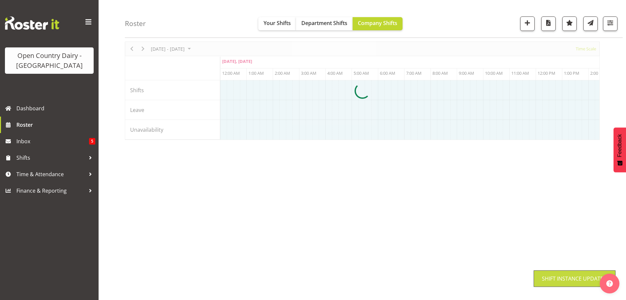
scroll to position [26, 0]
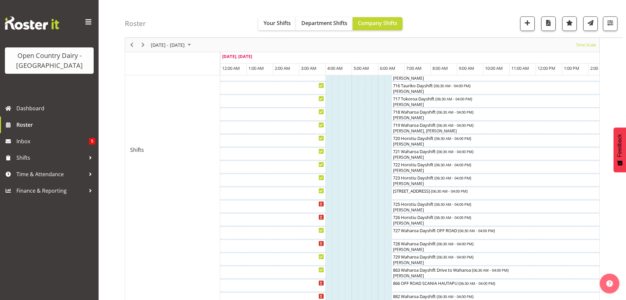
scroll to position [303, 0]
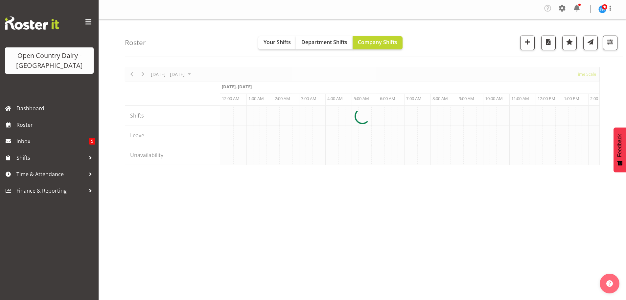
scroll to position [0, 631]
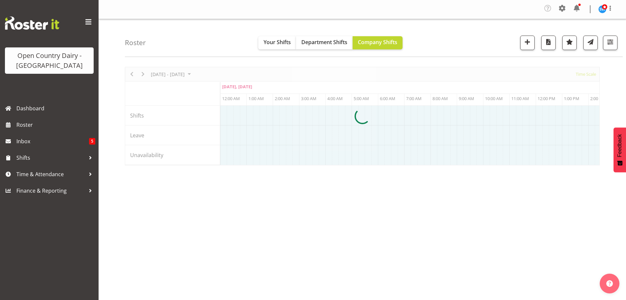
click at [226, 41] on div "Roster Your Shifts Department Shifts Company Shifts 3 Locations Clear Ingredien…" at bounding box center [374, 38] width 498 height 38
